Goal: Use online tool/utility: Use online tool/utility

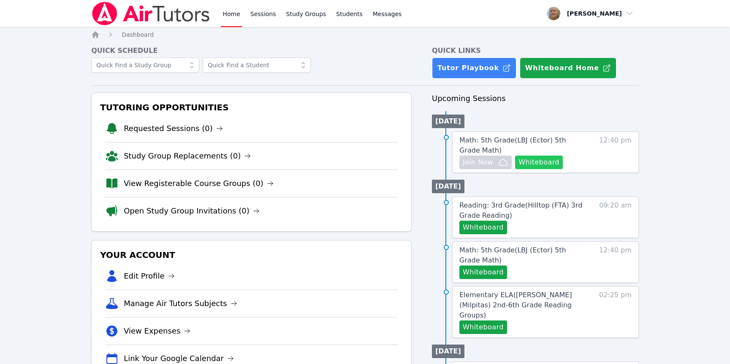
click at [515, 169] on button "Whiteboard" at bounding box center [539, 162] width 48 height 14
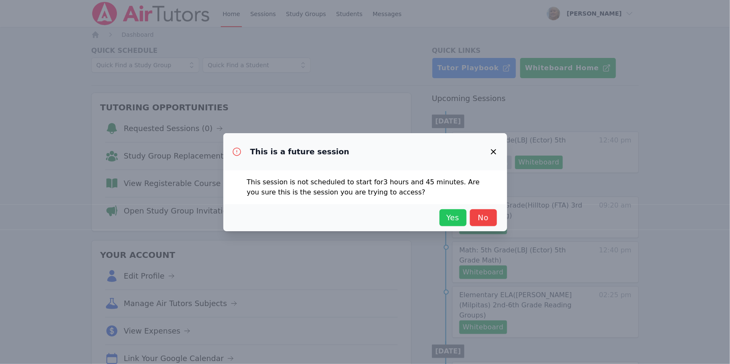
click at [462, 223] on span "Yes" at bounding box center [453, 218] width 19 height 12
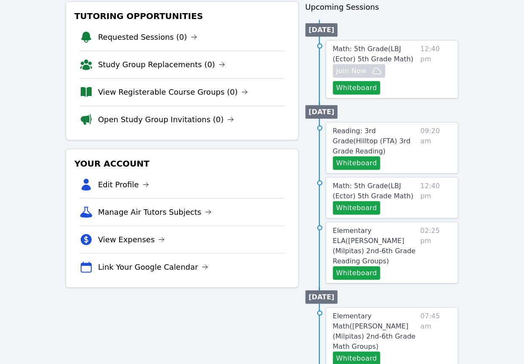
scroll to position [101, 0]
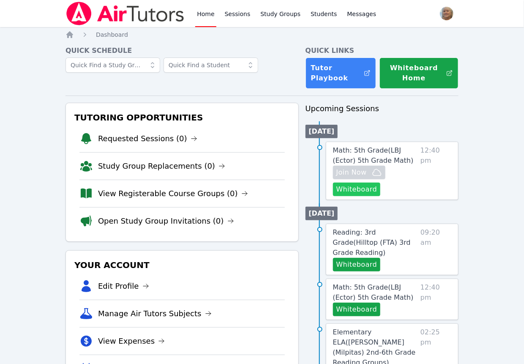
click at [378, 196] on button "Whiteboard" at bounding box center [357, 189] width 48 height 14
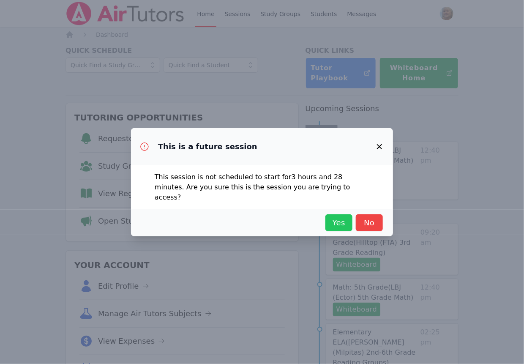
click at [329, 228] on span "Yes" at bounding box center [338, 223] width 19 height 12
